Goal: Task Accomplishment & Management: Manage account settings

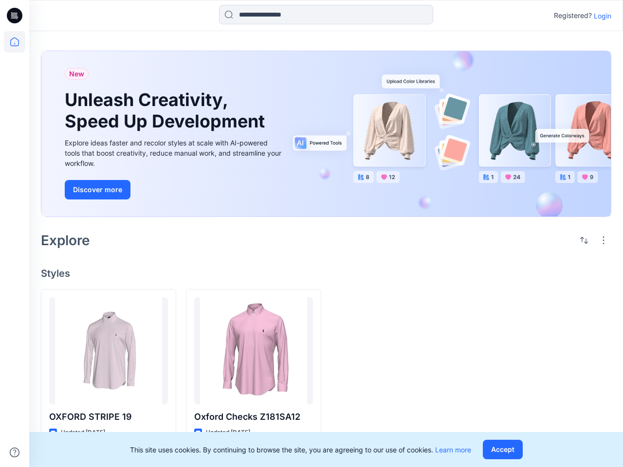
click at [312, 234] on div "Explore" at bounding box center [326, 240] width 571 height 23
click at [15, 16] on icon at bounding box center [16, 16] width 4 height 0
click at [15, 42] on icon at bounding box center [14, 41] width 21 height 21
click at [15, 453] on icon at bounding box center [15, 453] width 10 height 10
click at [326, 15] on input at bounding box center [326, 14] width 214 height 19
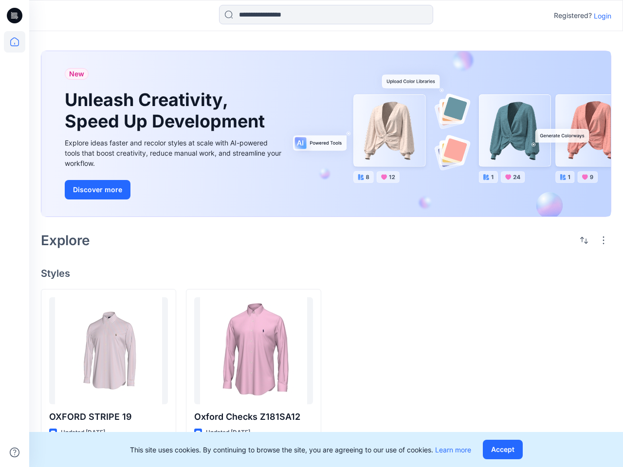
click at [603, 16] on p "Login" at bounding box center [603, 16] width 18 height 10
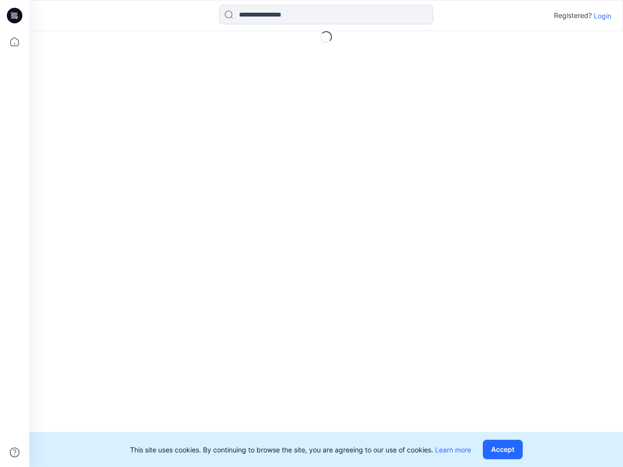
click at [584, 241] on div "Loading..." at bounding box center [326, 249] width 594 height 436
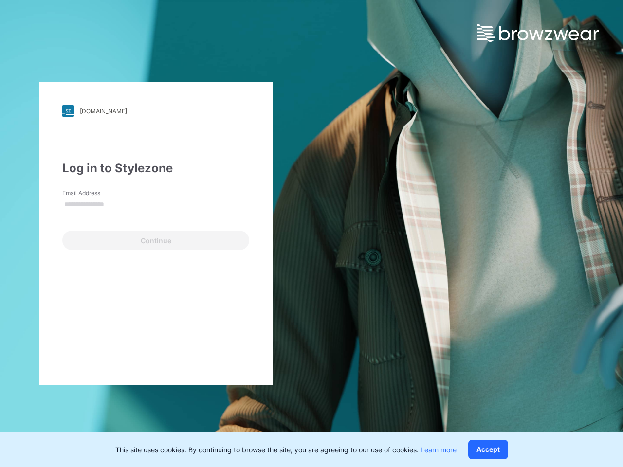
click at [604, 241] on div "[DOMAIN_NAME] Loading... Log in to Stylezone Email Address Continue" at bounding box center [311, 233] width 623 height 467
click at [109, 417] on div "[DOMAIN_NAME] Loading... Log in to Stylezone Email Address Email is required Co…" at bounding box center [156, 233] width 312 height 467
click at [254, 417] on div "[DOMAIN_NAME] Loading... Log in to Stylezone Email Address Email is required Co…" at bounding box center [156, 233] width 312 height 467
